Goal: Use online tool/utility: Utilize a website feature to perform a specific function

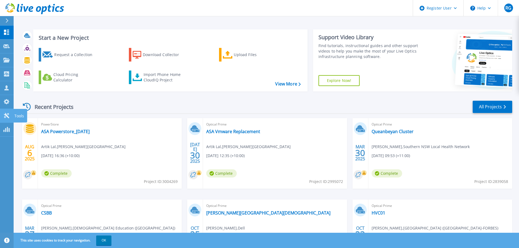
click at [7, 116] on icon at bounding box center [6, 115] width 5 height 5
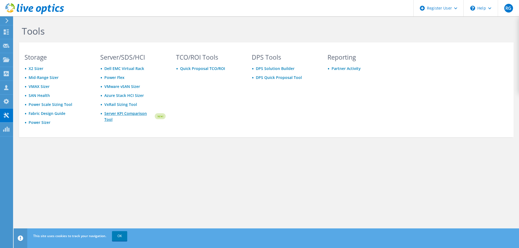
click at [130, 115] on link "Server KPI Comparison Tool" at bounding box center [129, 117] width 50 height 12
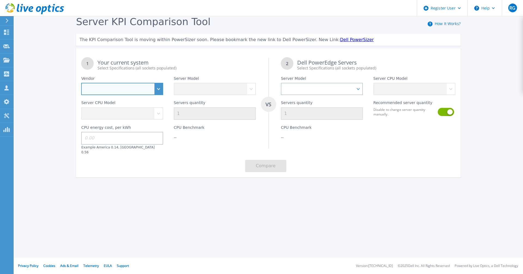
click at [161, 89] on select "Dell HPE Lenovo Supermicro" at bounding box center [122, 89] width 82 height 12
select select "Dell"
click at [81, 83] on select "Dell HPE Lenovo Supermicro" at bounding box center [122, 89] width 82 height 12
click at [157, 114] on div "Server CPU Model" at bounding box center [122, 107] width 92 height 25
click at [119, 114] on div "Server CPU Model" at bounding box center [122, 107] width 92 height 25
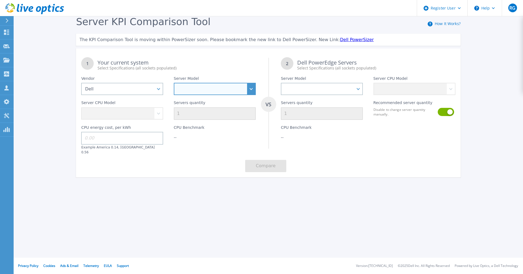
click at [251, 88] on select "PowerEdge C6520 PowerEdge C6525 PowerEdge HS5610 PowerEdge HS5620 PowerEdge R24…" at bounding box center [215, 89] width 82 height 12
select select "PowerEdge R650"
click at [174, 83] on select "PowerEdge C6520 PowerEdge C6525 PowerEdge HS5610 PowerEdge HS5620 PowerEdge R24…" at bounding box center [215, 89] width 82 height 12
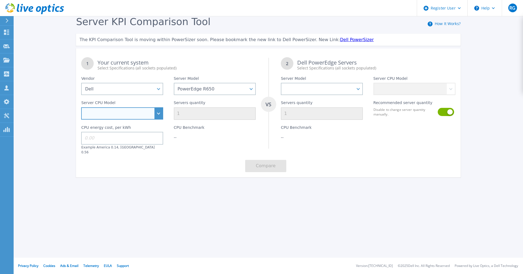
click at [156, 116] on select "Intel Xeon Gold 6312U 2.4GHz Intel Xeon Platinum 8352M 2.3GHz Intel Xeon Platin…" at bounding box center [122, 113] width 82 height 12
select select "311810"
click at [81, 108] on select "Intel Xeon Gold 6312U 2.4GHz Intel Xeon Platinum 8352M 2.3GHz Intel Xeon Platin…" at bounding box center [122, 113] width 82 height 12
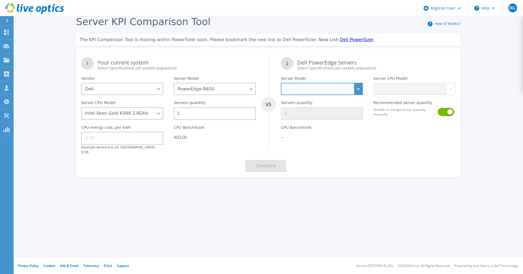
click at [358, 89] on select "PowerEdge C6520 PowerEdge C6525 PowerEdge HS5610 PowerEdge HS5620 PowerEdge R24…" at bounding box center [322, 89] width 82 height 12
select select "PowerEdge R670"
click at [281, 83] on select "PowerEdge C6520 PowerEdge C6525 PowerEdge HS5610 PowerEdge HS5620 PowerEdge R24…" at bounding box center [322, 89] width 82 height 12
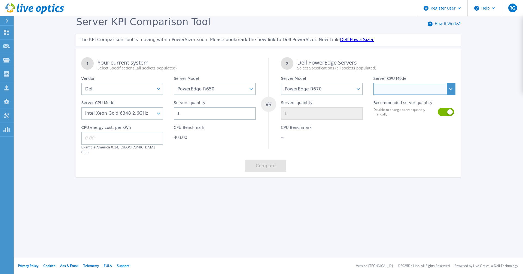
click at [451, 89] on select "Intel Xeon 6780E 2.2GHz Intel Xeon 6730P 2.5GHz Intel Xeon 6740P 2.1GHz Intel X…" at bounding box center [415, 89] width 82 height 12
select select "312803"
click at [374, 83] on select "Intel Xeon 6780E 2.2GHz Intel Xeon 6730P 2.5GHz Intel Xeon 6740P 2.1GHz Intel X…" at bounding box center [415, 89] width 82 height 12
click at [330, 156] on div "1 Your current system Select Specifications (all sockets populated) VS 2 Dell P…" at bounding box center [268, 114] width 385 height 125
drag, startPoint x: 118, startPoint y: 138, endPoint x: 86, endPoint y: 141, distance: 32.0
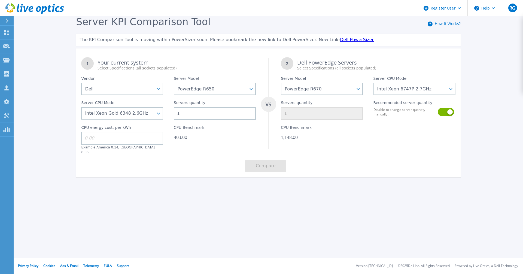
click at [86, 141] on input at bounding box center [122, 138] width 82 height 13
type input "37"
click at [85, 140] on input "37" at bounding box center [122, 138] width 82 height 13
type input "0.37"
click at [189, 146] on div "CPU Benchmark 403.00" at bounding box center [215, 137] width 92 height 35
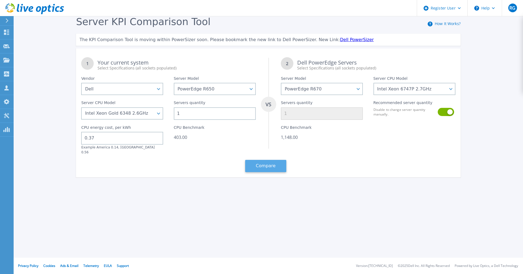
click at [259, 160] on button "Compare" at bounding box center [265, 166] width 41 height 12
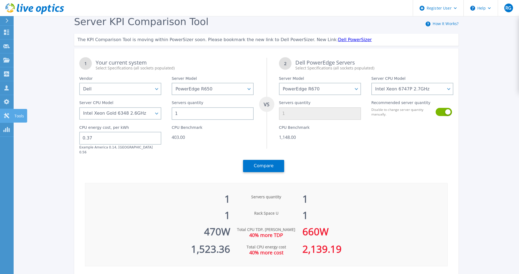
click at [8, 117] on icon at bounding box center [6, 115] width 5 height 5
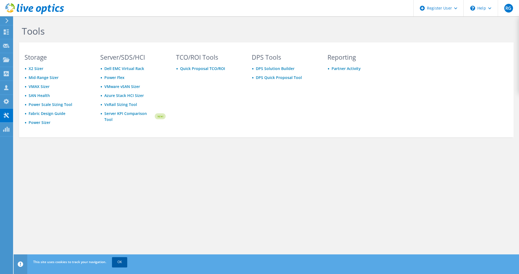
click at [120, 265] on link "OK" at bounding box center [119, 262] width 15 height 10
